Goal: Information Seeking & Learning: Learn about a topic

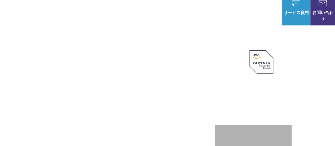
click at [137, 55] on div "AWSの導入からコスト削減、 構成・運用の最適化からデータ活用まで 規模や業種業態を問わない マネージドサービスで AWS ジャーニーの 成功を実現 AWS …" at bounding box center [167, 115] width 281 height 147
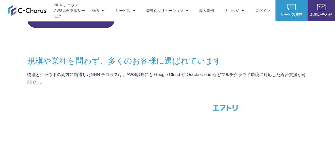
scroll to position [454, 0]
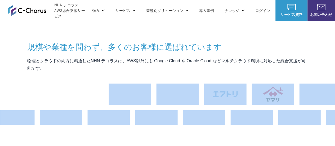
drag, startPoint x: 84, startPoint y: 108, endPoint x: 116, endPoint y: 69, distance: 50.4
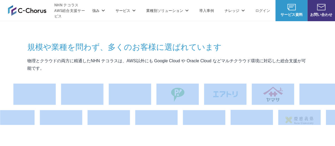
click at [116, 69] on p "物理とクラウドの両方に精通したNHN テコラスは、AWS以外にも Google Cloud や Oracle Cloud などマルチクラウド環境に対応した総合…" at bounding box center [167, 64] width 281 height 15
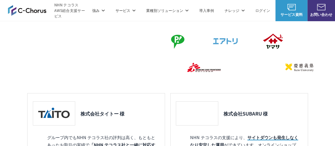
scroll to position [501, 0]
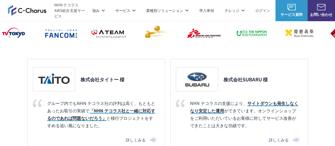
scroll to position [522, 0]
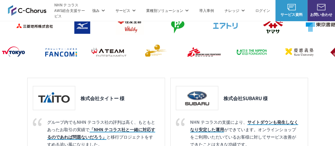
click at [175, 53] on img at bounding box center [196, 52] width 42 height 21
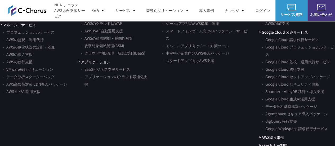
scroll to position [3242, 0]
